Goal: Task Accomplishment & Management: Manage account settings

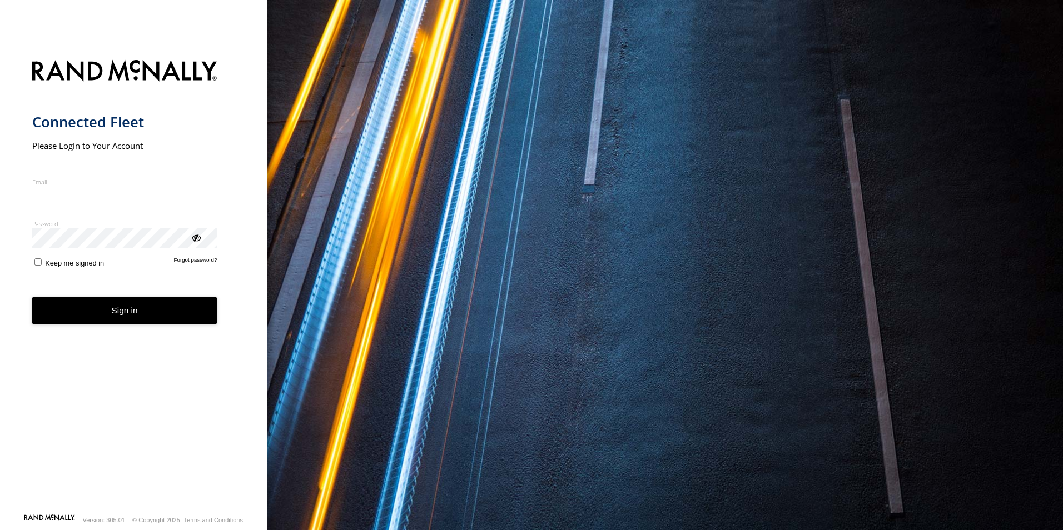
click at [778, 366] on div "You are using a web browser that is not supported by this application. This web…" at bounding box center [665, 265] width 796 height 530
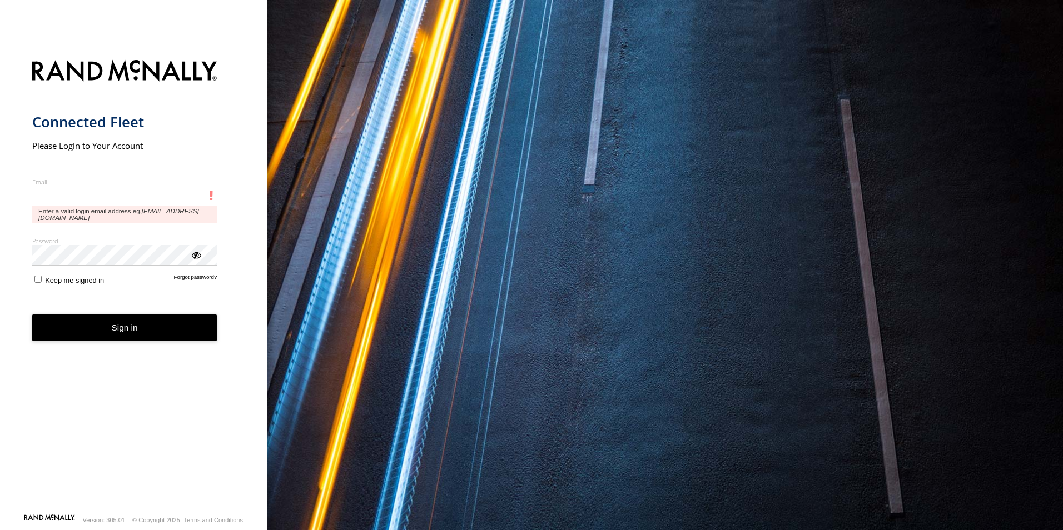
click at [87, 202] on input "Email" at bounding box center [124, 196] width 185 height 20
type input "**********"
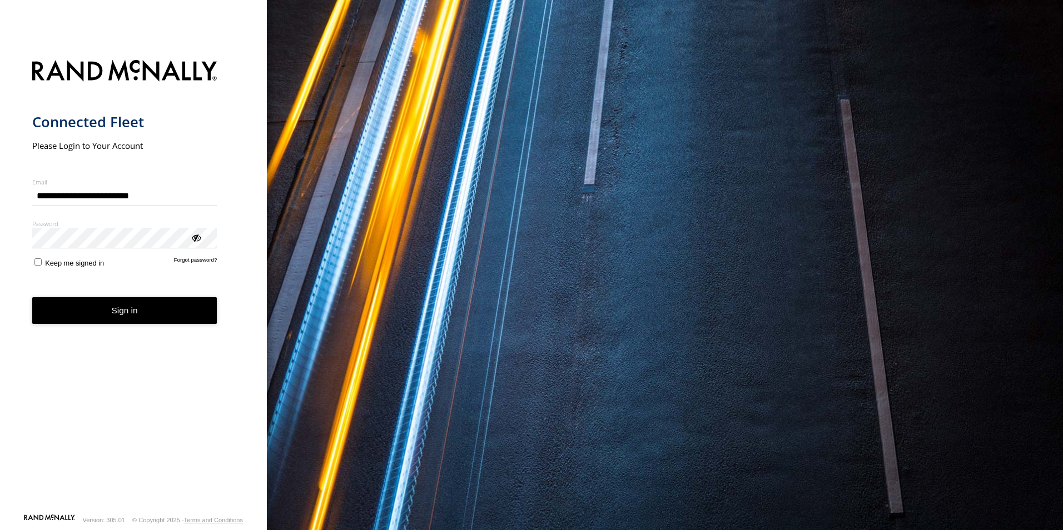
click at [199, 237] on div "ViewPassword" at bounding box center [195, 237] width 11 height 11
click at [139, 317] on button "Sign in" at bounding box center [124, 310] width 185 height 27
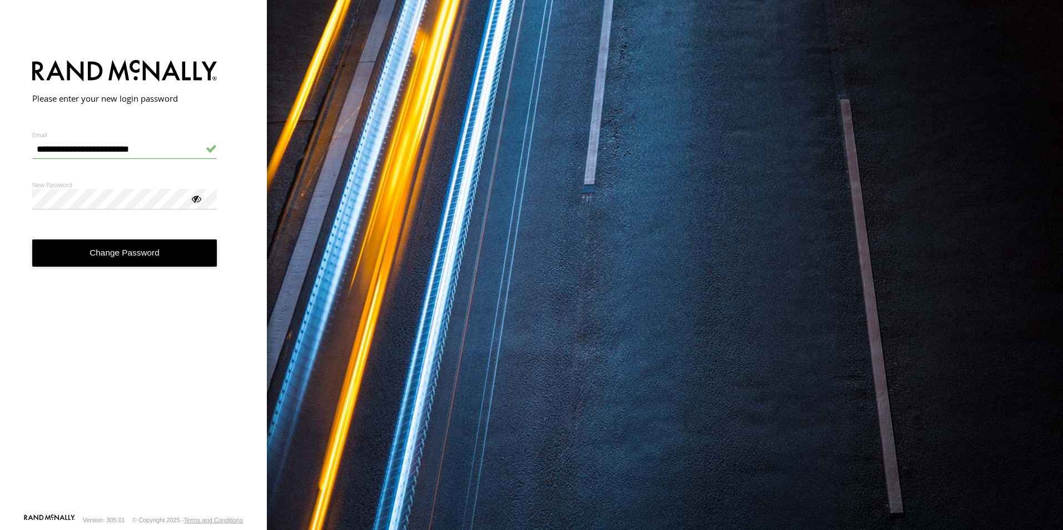
click at [152, 277] on form "**********" at bounding box center [133, 283] width 203 height 460
click at [132, 258] on button "Change Password" at bounding box center [124, 253] width 185 height 27
click at [197, 200] on div at bounding box center [195, 198] width 11 height 11
click at [153, 259] on button "Change Password" at bounding box center [124, 253] width 185 height 27
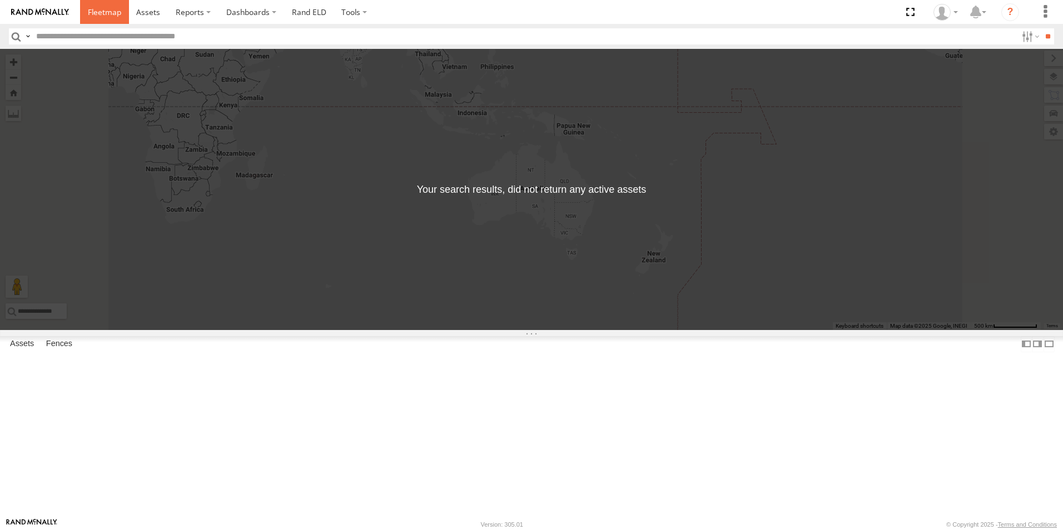
click at [108, 16] on span at bounding box center [104, 12] width 33 height 11
drag, startPoint x: 521, startPoint y: 285, endPoint x: 787, endPoint y: 413, distance: 295.8
click at [787, 330] on div "← Move left → Move right ↑ Move up ↓ Move down + Zoom in - Zoom out Home Jump l…" at bounding box center [531, 189] width 1063 height 281
click at [147, 14] on span at bounding box center [148, 12] width 24 height 11
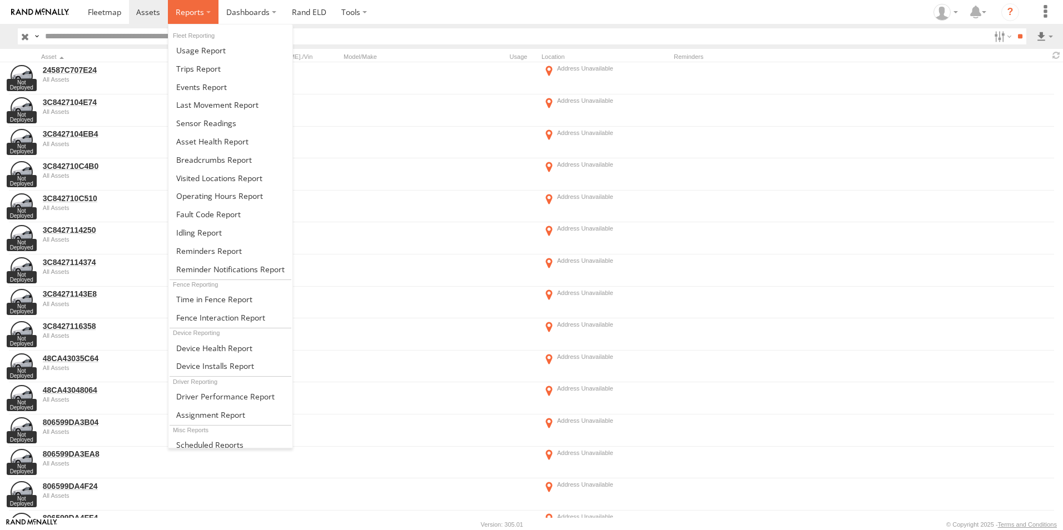
click at [203, 8] on label at bounding box center [193, 12] width 51 height 24
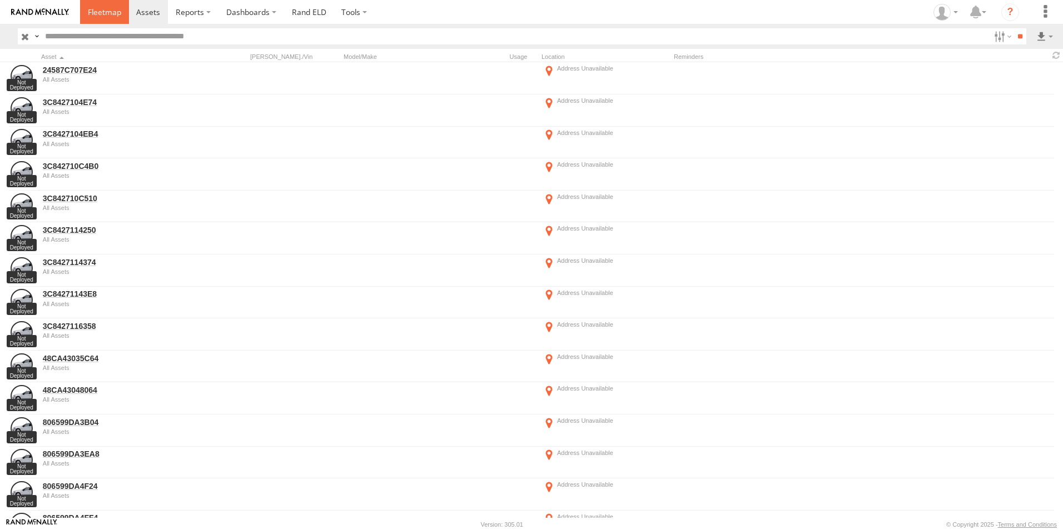
click at [101, 15] on span at bounding box center [104, 12] width 33 height 11
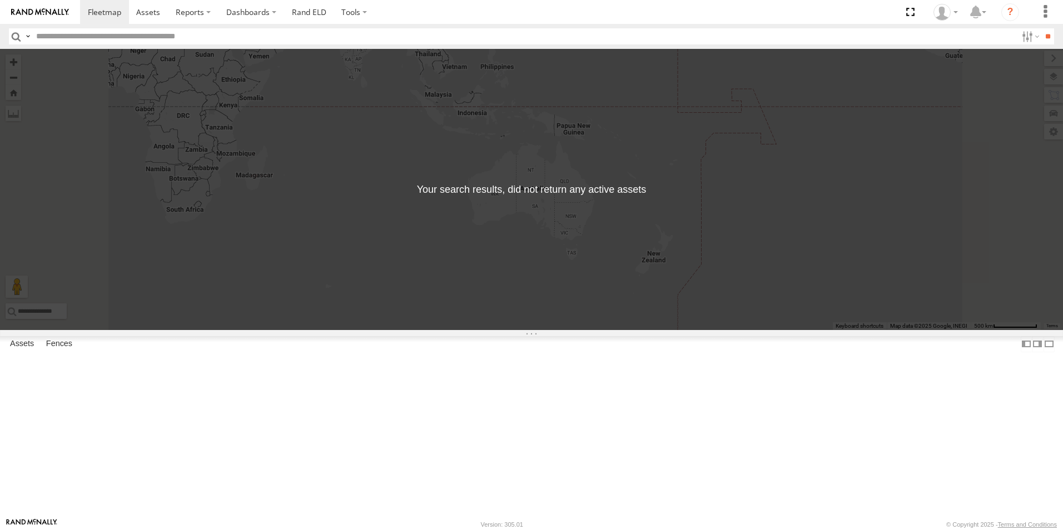
scroll to position [16, 0]
click at [70, 352] on label "Fences" at bounding box center [59, 344] width 37 height 16
click at [0, 0] on div "Bryant 204 Main Ave, Bryant, SD 57221" at bounding box center [0, 0] width 0 height 0
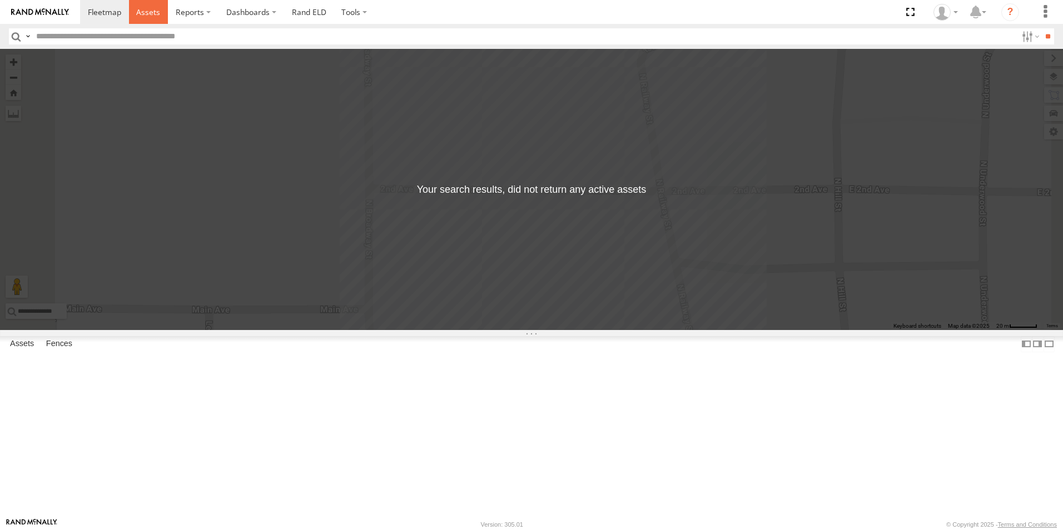
click at [147, 21] on link at bounding box center [148, 12] width 39 height 24
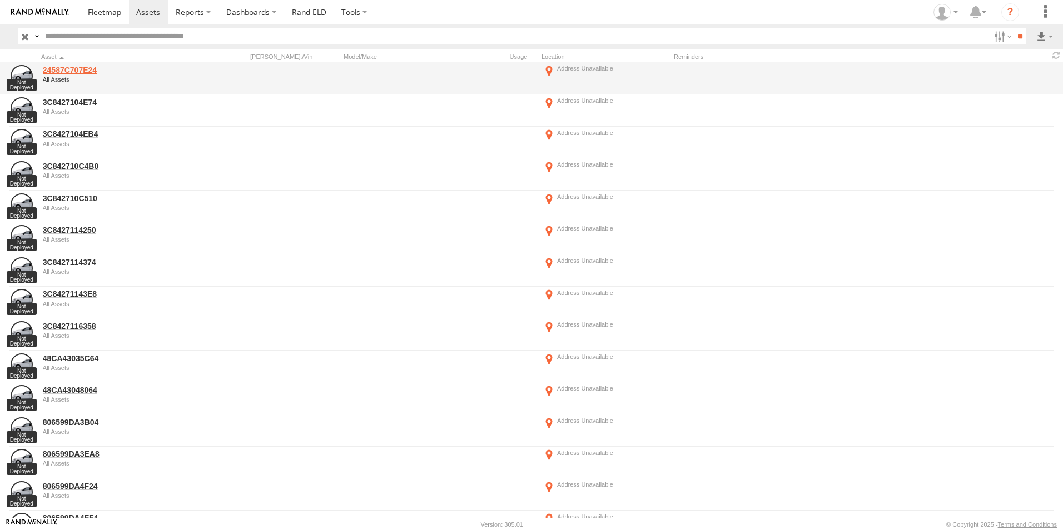
click at [107, 73] on link "24587C707E24" at bounding box center [119, 70] width 152 height 10
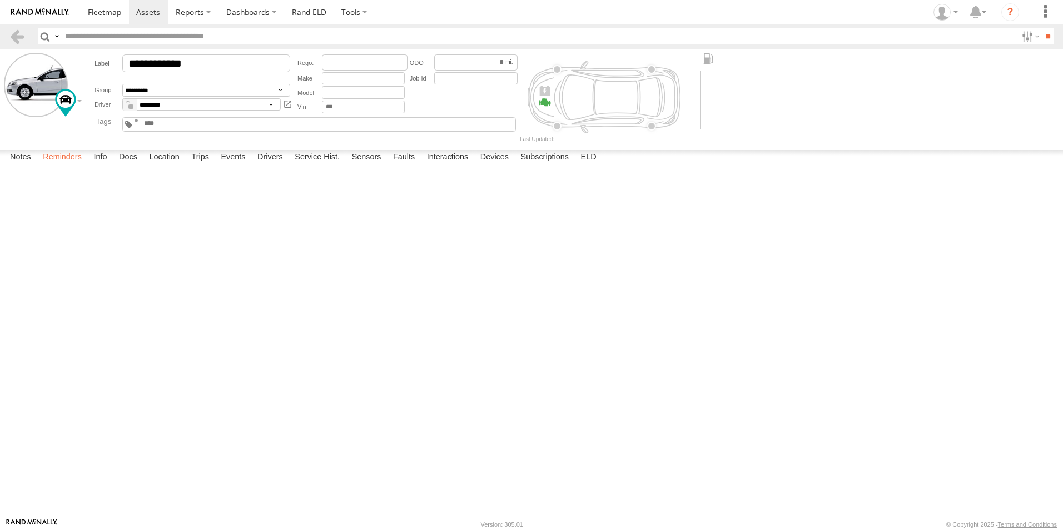
click at [63, 166] on label "Reminders" at bounding box center [62, 158] width 50 height 16
drag, startPoint x: 59, startPoint y: 178, endPoint x: 87, endPoint y: 186, distance: 28.9
click at [0, 0] on select "**********" at bounding box center [0, 0] width 0 height 0
click at [0, 0] on div at bounding box center [0, 0] width 0 height 0
click at [19, 166] on label "Notes" at bounding box center [20, 158] width 32 height 16
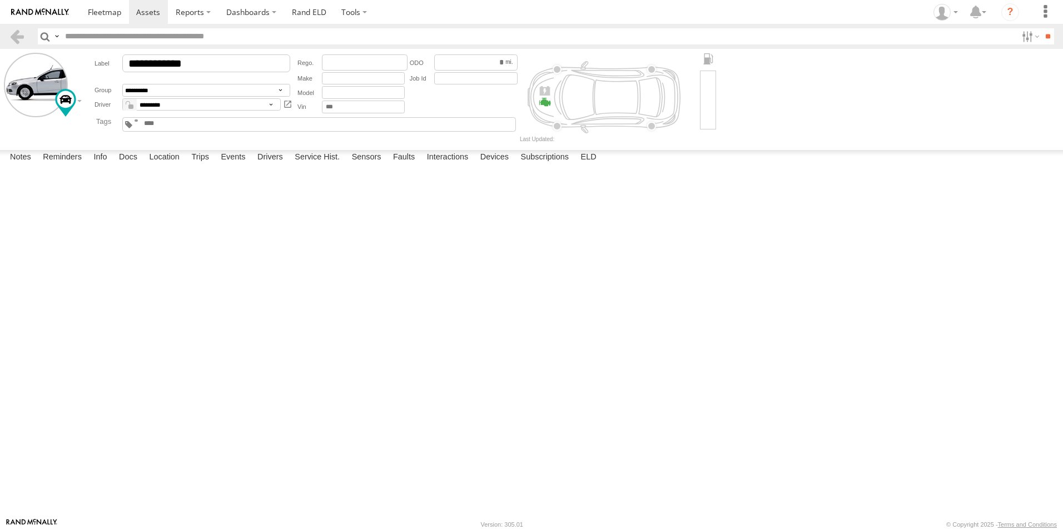
drag, startPoint x: 1046, startPoint y: 491, endPoint x: 968, endPoint y: 448, distance: 89.8
click at [0, 0] on div at bounding box center [0, 0] width 0 height 0
drag, startPoint x: 493, startPoint y: 243, endPoint x: 528, endPoint y: 246, distance: 35.1
click at [0, 0] on div at bounding box center [0, 0] width 0 height 0
drag, startPoint x: 556, startPoint y: 245, endPoint x: 577, endPoint y: 245, distance: 21.7
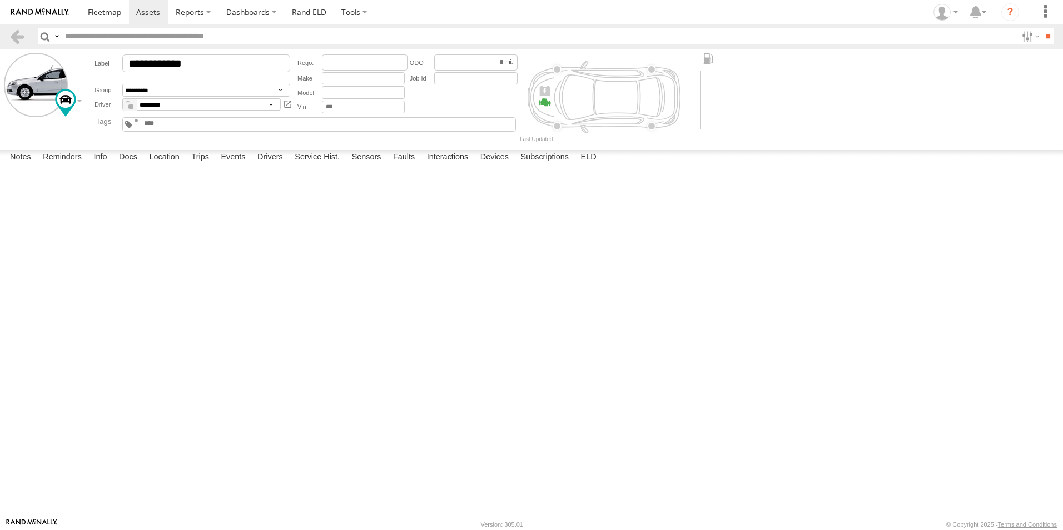
click at [0, 0] on div at bounding box center [0, 0] width 0 height 0
drag, startPoint x: 557, startPoint y: 242, endPoint x: 506, endPoint y: 243, distance: 50.6
click at [0, 0] on div at bounding box center [0, 0] width 0 height 0
click at [110, 21] on link at bounding box center [104, 12] width 49 height 24
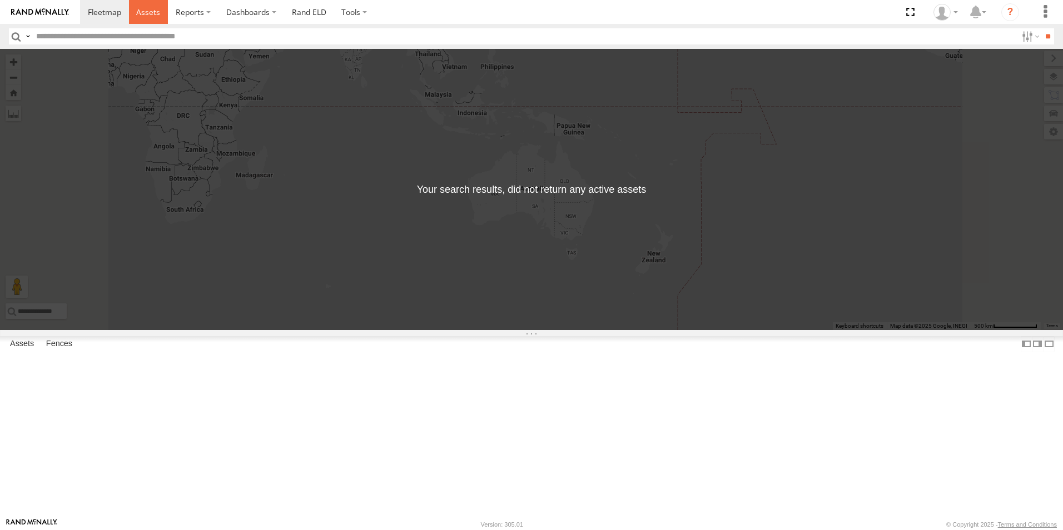
click at [144, 3] on link at bounding box center [148, 12] width 39 height 24
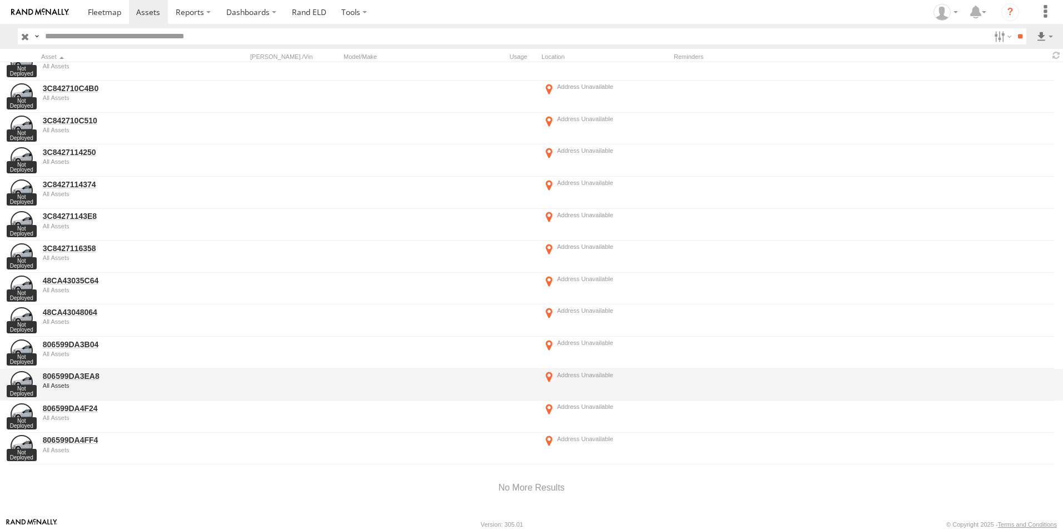
scroll to position [93, 0]
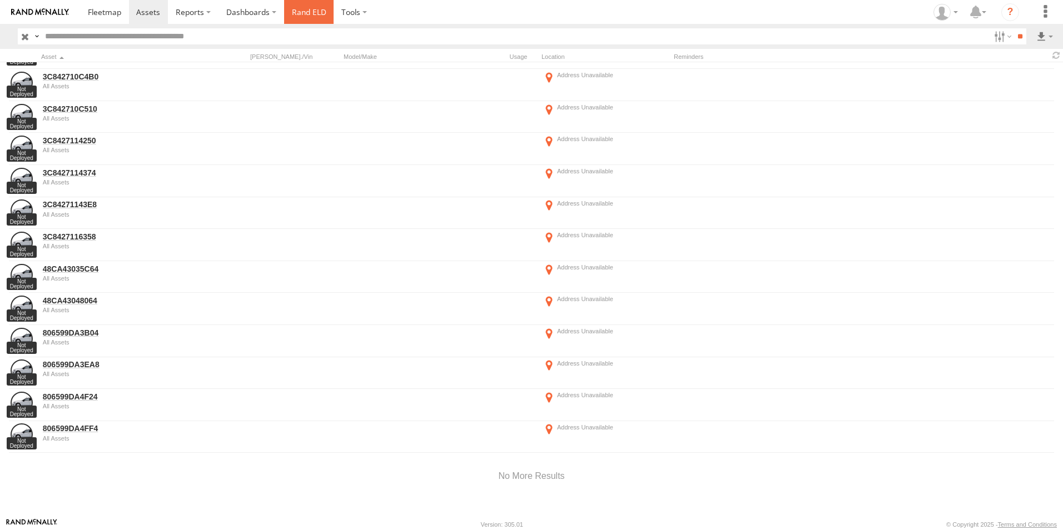
click at [316, 19] on link "Rand ELD" at bounding box center [309, 12] width 50 height 24
click at [1045, 21] on label at bounding box center [1045, 12] width 24 height 24
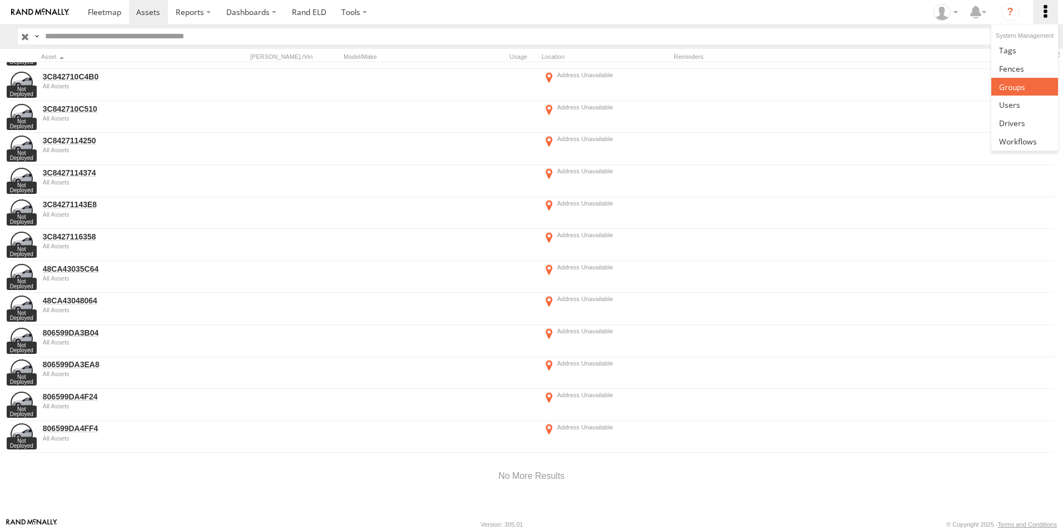
click at [1029, 87] on link at bounding box center [1024, 87] width 66 height 18
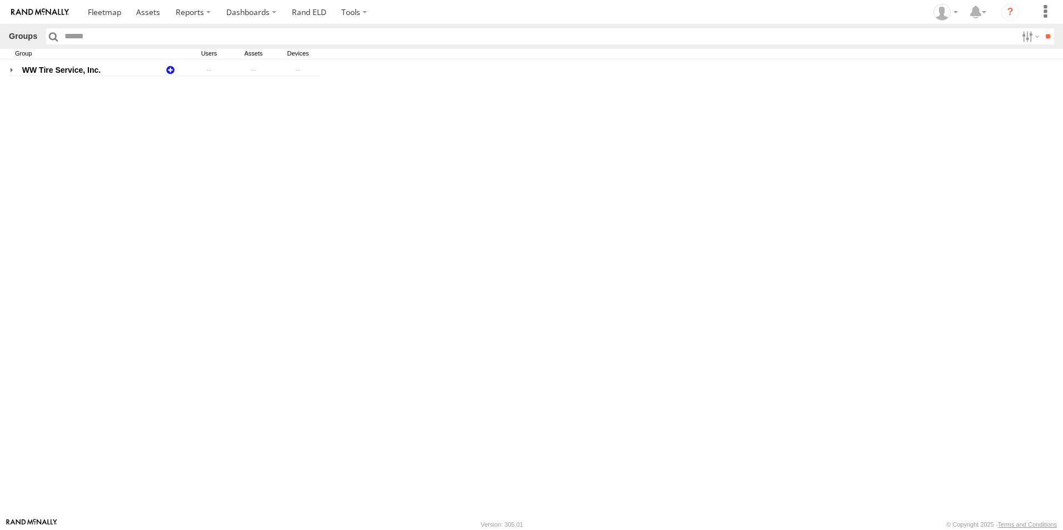
click at [172, 71] on label at bounding box center [169, 70] width 11 height 9
click at [0, 0] on div "Create Group ×" at bounding box center [0, 0] width 0 height 0
click at [0, 0] on label "×" at bounding box center [0, 0] width 0 height 0
click at [151, 69] on label "WW Tire Service, Inc." at bounding box center [89, 70] width 150 height 9
click at [170, 69] on label at bounding box center [169, 70] width 11 height 9
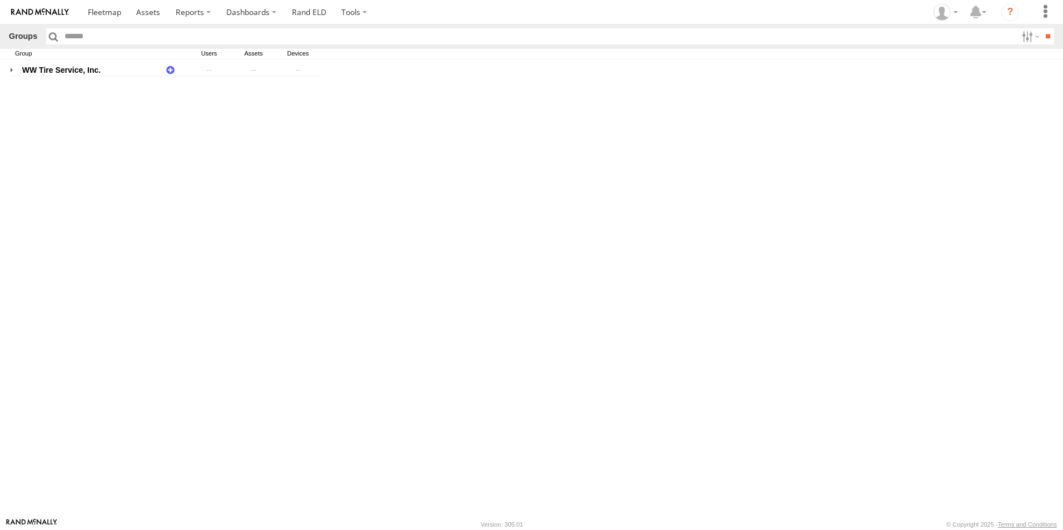
click at [0, 0] on label "×" at bounding box center [0, 0] width 0 height 0
click at [152, 67] on label "WW Tire Service, Inc." at bounding box center [89, 70] width 150 height 9
click at [0, 0] on input "**********" at bounding box center [0, 0] width 0 height 0
drag, startPoint x: 134, startPoint y: 96, endPoint x: 7, endPoint y: 101, distance: 127.4
click at [7, 101] on div "**********" at bounding box center [531, 288] width 1063 height 458
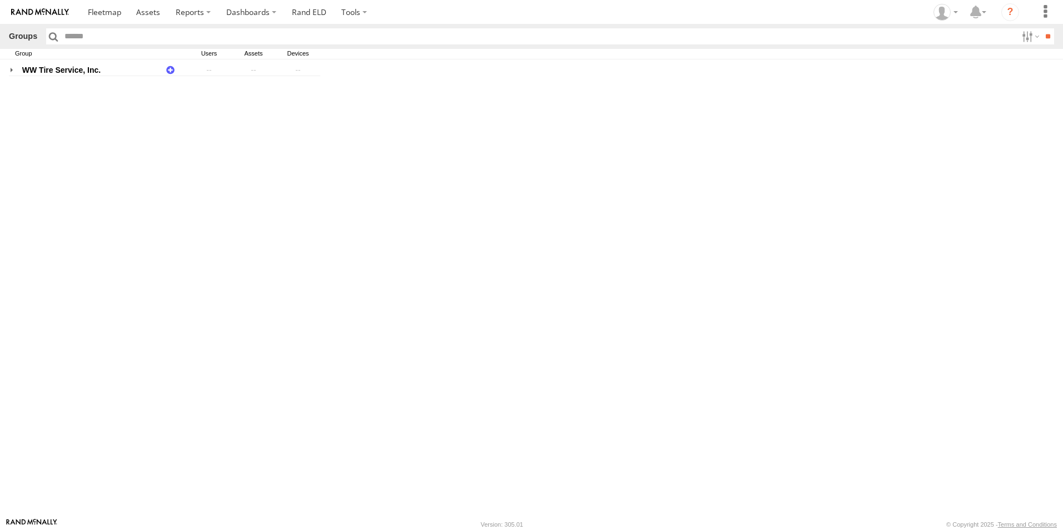
type input "**********"
click at [226, 188] on div "**********" at bounding box center [531, 288] width 1063 height 458
click at [212, 149] on div "**********" at bounding box center [531, 288] width 1063 height 458
click at [208, 122] on div "**********" at bounding box center [531, 288] width 1063 height 458
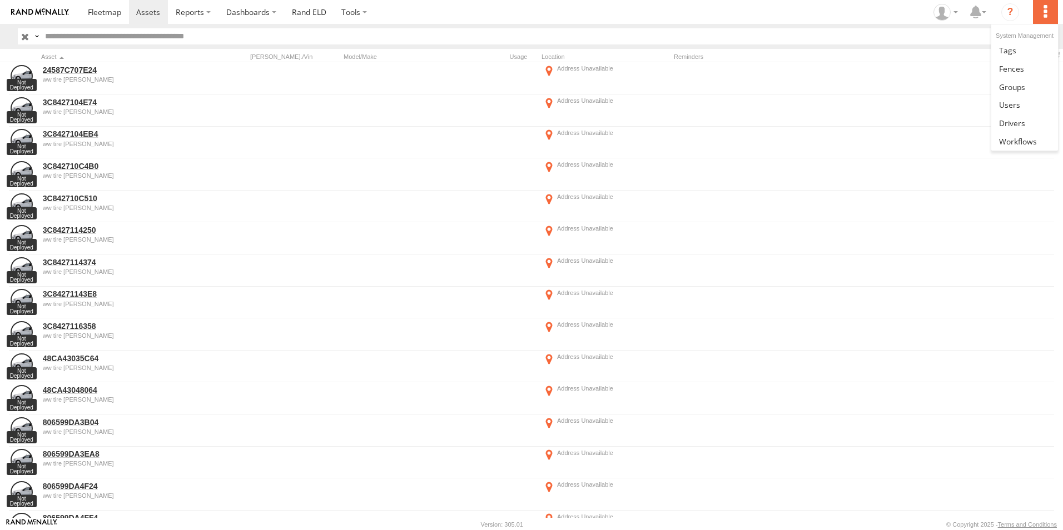
click at [1051, 14] on label at bounding box center [1045, 12] width 24 height 24
click at [1030, 87] on link at bounding box center [1024, 87] width 66 height 18
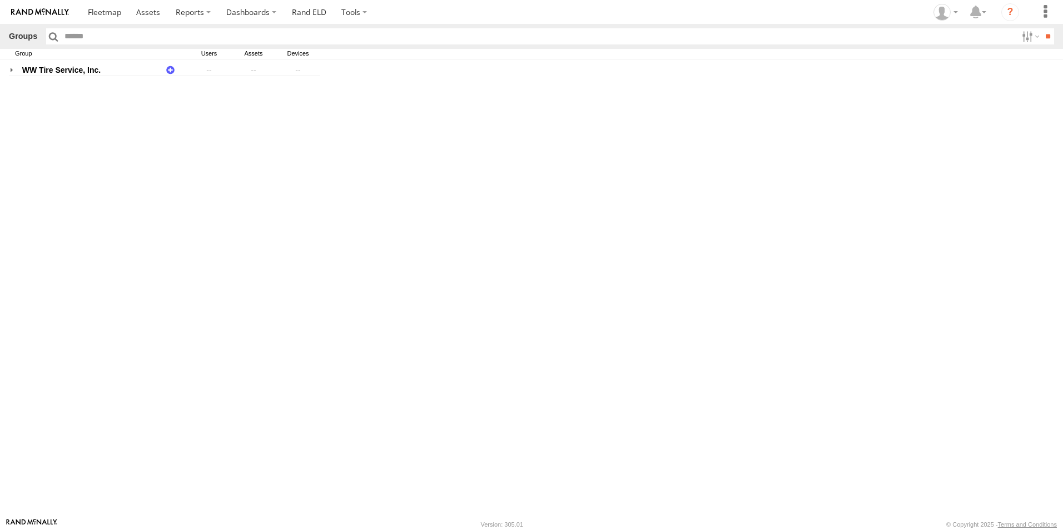
drag, startPoint x: 92, startPoint y: 125, endPoint x: 15, endPoint y: 146, distance: 79.9
click at [15, 146] on div "**********" at bounding box center [531, 288] width 1063 height 458
type input "*"
type input "******"
click at [275, 225] on div "WW Tire Service, Inc. ********* ****** 15 15" at bounding box center [531, 288] width 1063 height 458
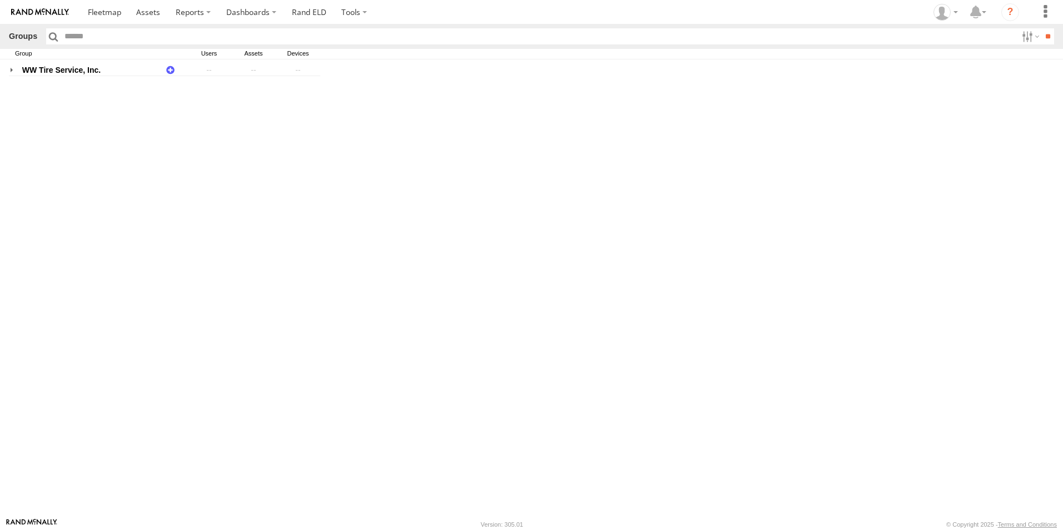
click at [270, 229] on div "WW Tire Service, Inc. ********* ****** 15 15" at bounding box center [531, 288] width 1063 height 458
click at [111, 13] on span at bounding box center [104, 12] width 33 height 11
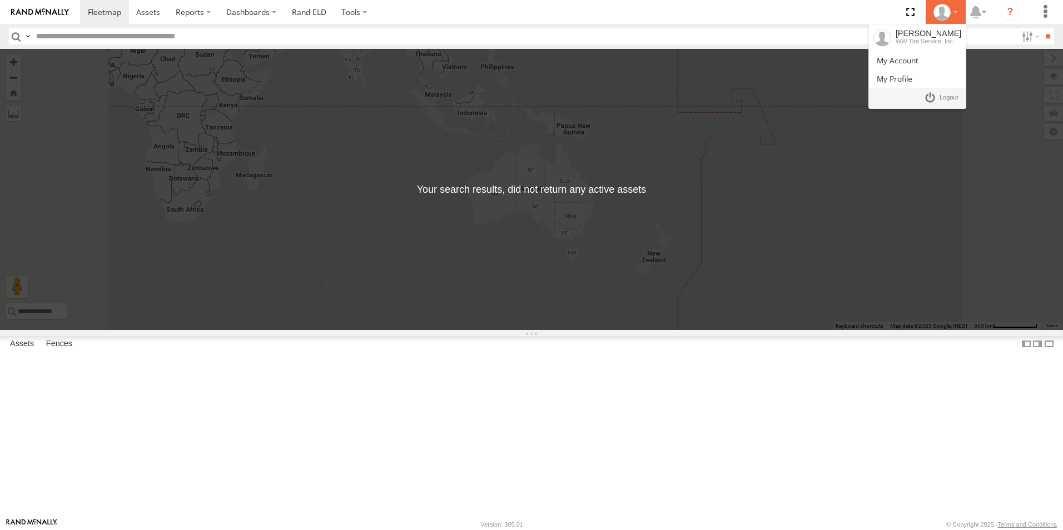
click at [960, 11] on div at bounding box center [945, 12] width 32 height 17
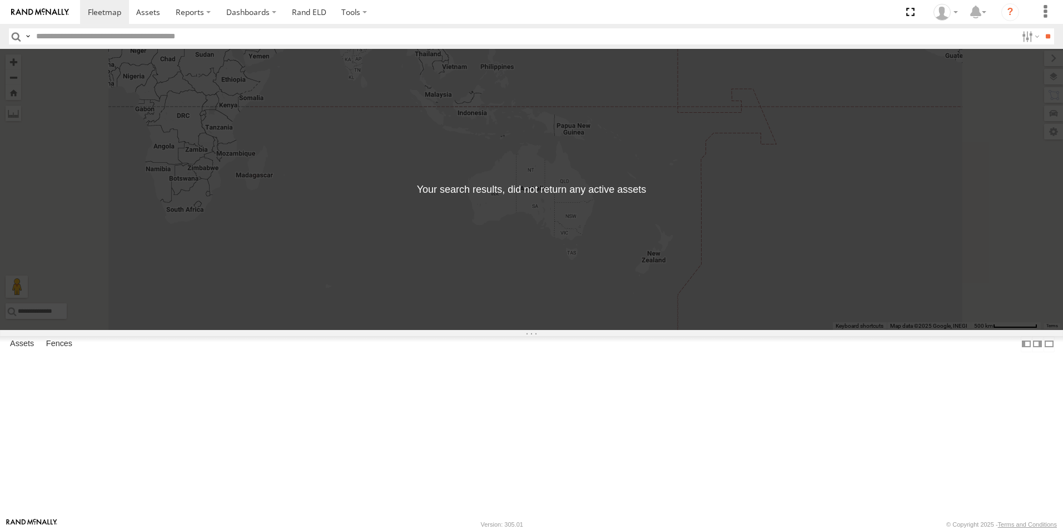
click at [915, 183] on div "← Move left → Move right ↑ Move up ↓ Move down + Zoom in - Zoom out Home Jump l…" at bounding box center [531, 189] width 1063 height 281
click at [981, 20] on label at bounding box center [977, 12] width 24 height 24
click at [966, 121] on div "← Move left → Move right ↑ Move up ↓ Move down + Zoom in - Zoom out Home Jump l…" at bounding box center [531, 189] width 1063 height 281
